Goal: Information Seeking & Learning: Learn about a topic

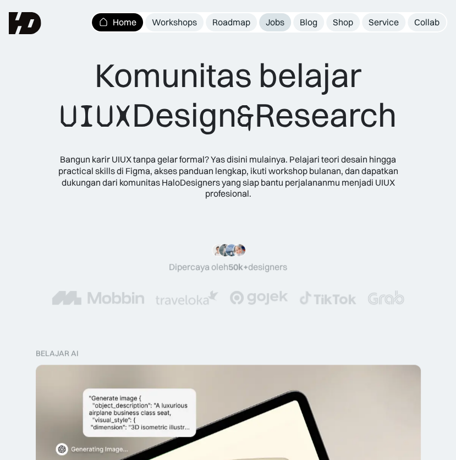
click at [280, 20] on div "Jobs" at bounding box center [275, 23] width 19 height 12
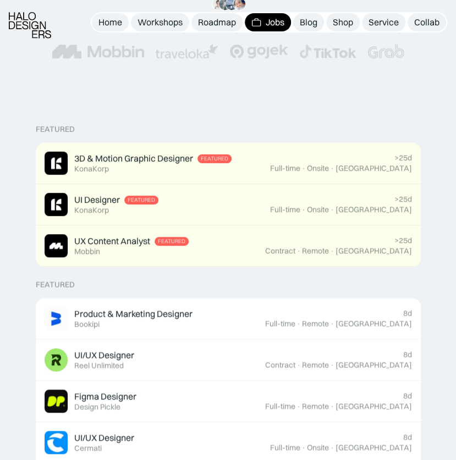
scroll to position [275, 0]
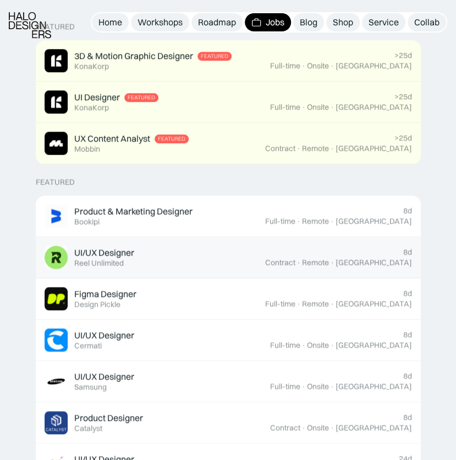
click at [154, 252] on div "UI/UX Designer Featured Reel Unlimited" at bounding box center [155, 257] width 221 height 23
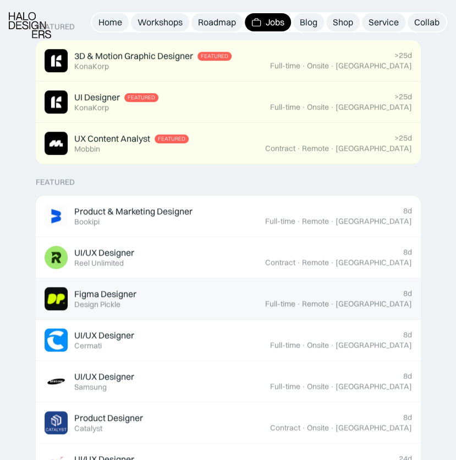
click at [204, 279] on link "Figma Designer Featured Design Pickle 8d Full-time · Remote · Indonesia" at bounding box center [228, 298] width 385 height 41
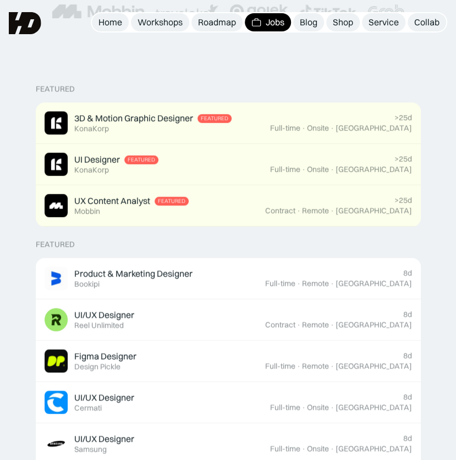
scroll to position [165, 0]
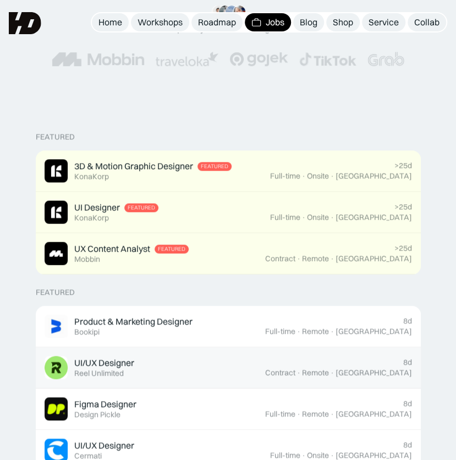
click at [140, 366] on div "UI/UX Designer Featured Reel Unlimited" at bounding box center [155, 367] width 221 height 23
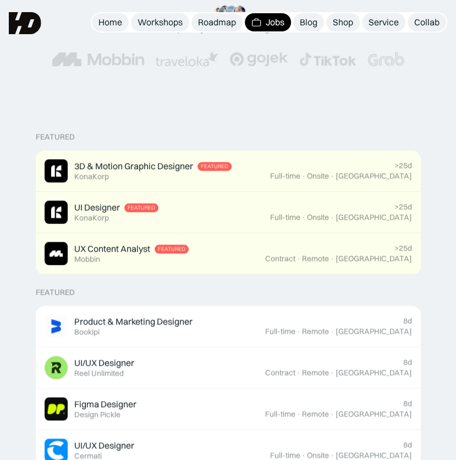
scroll to position [385, 0]
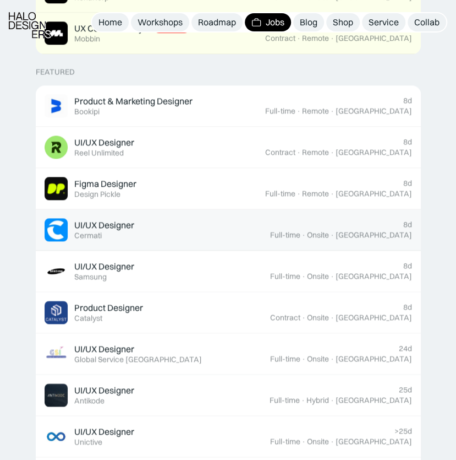
click at [182, 230] on div "UI/UX Designer Featured Cermati" at bounding box center [158, 229] width 226 height 23
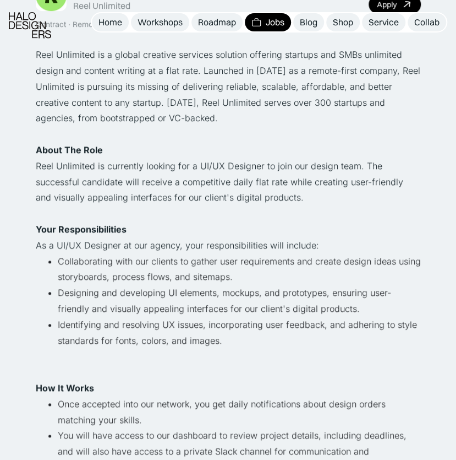
scroll to position [110, 0]
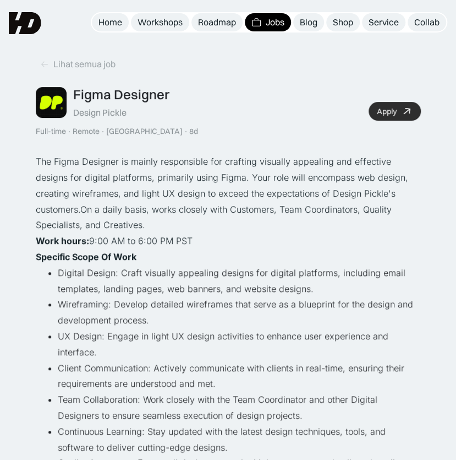
click at [384, 112] on div "Apply" at bounding box center [387, 111] width 20 height 9
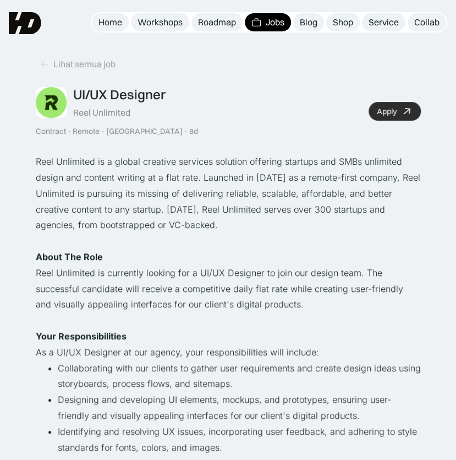
click at [385, 103] on link "Apply" at bounding box center [395, 111] width 52 height 19
drag, startPoint x: 215, startPoint y: 94, endPoint x: 213, endPoint y: 99, distance: 5.9
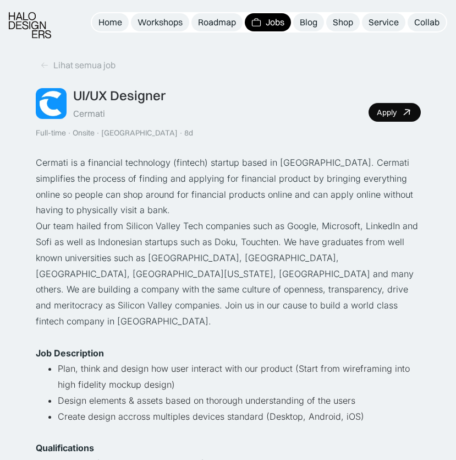
scroll to position [165, 0]
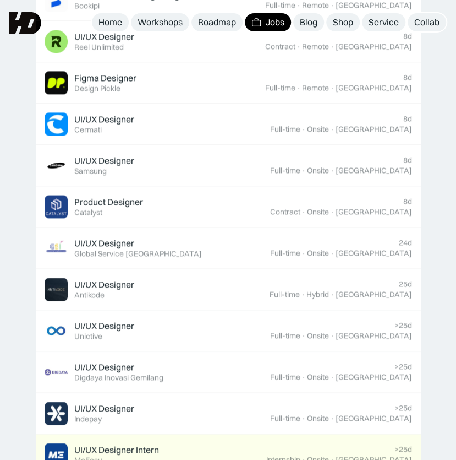
scroll to position [490, 0]
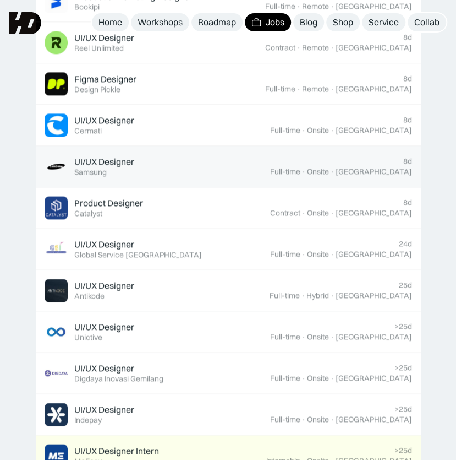
click at [199, 170] on div "UI/UX Designer Featured Samsung" at bounding box center [158, 166] width 226 height 23
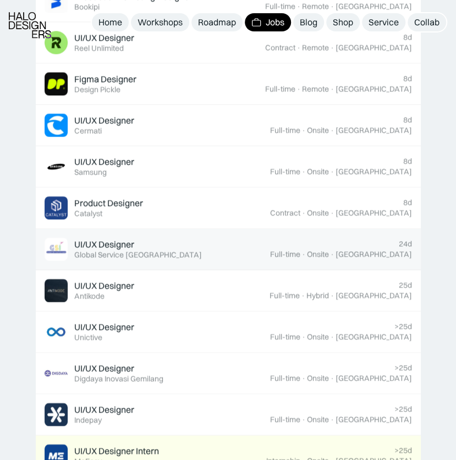
click at [199, 242] on div "UI/UX Designer Featured Global Service Indonesia" at bounding box center [158, 248] width 226 height 23
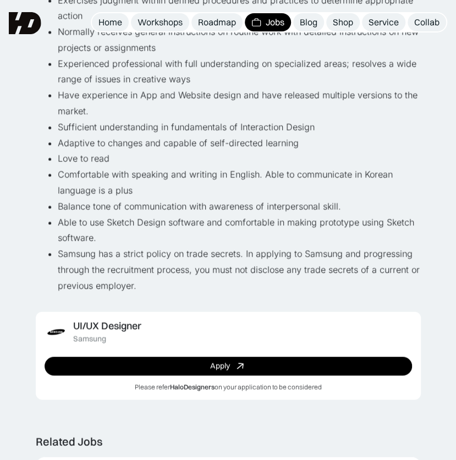
scroll to position [440, 0]
